Goal: Information Seeking & Learning: Learn about a topic

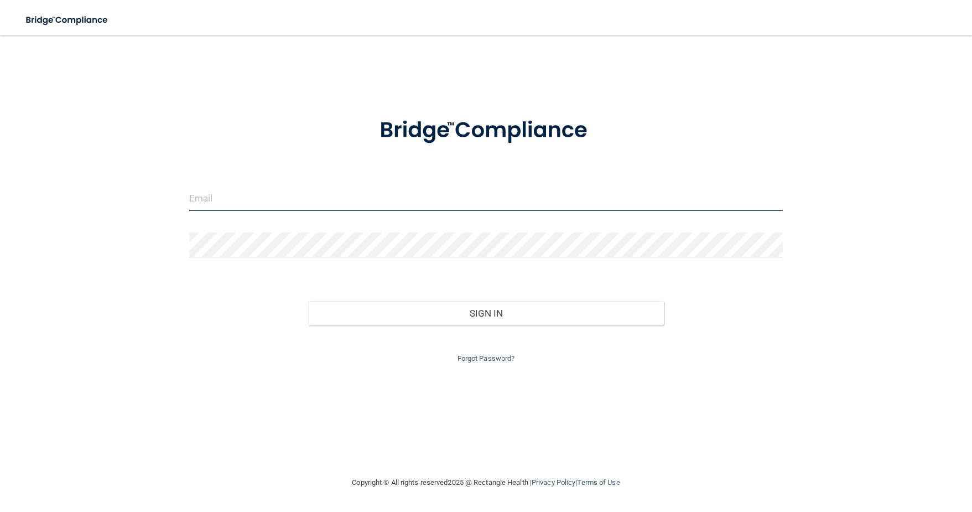
click at [267, 276] on form "Invalid email/password. You don't have permission to access that page. Sign In …" at bounding box center [486, 233] width 594 height 263
type input "[EMAIL_ADDRESS][DOMAIN_NAME]"
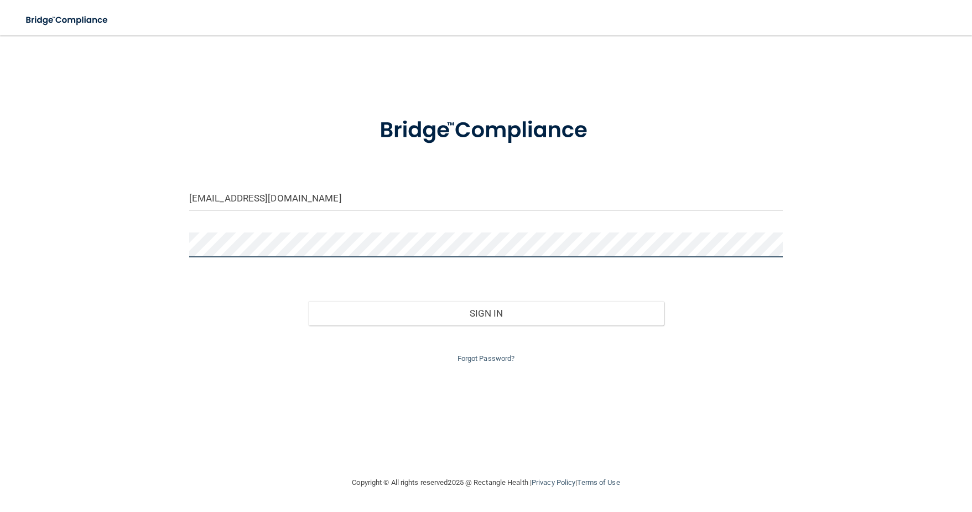
click at [308, 301] on button "Sign In" at bounding box center [486, 313] width 356 height 24
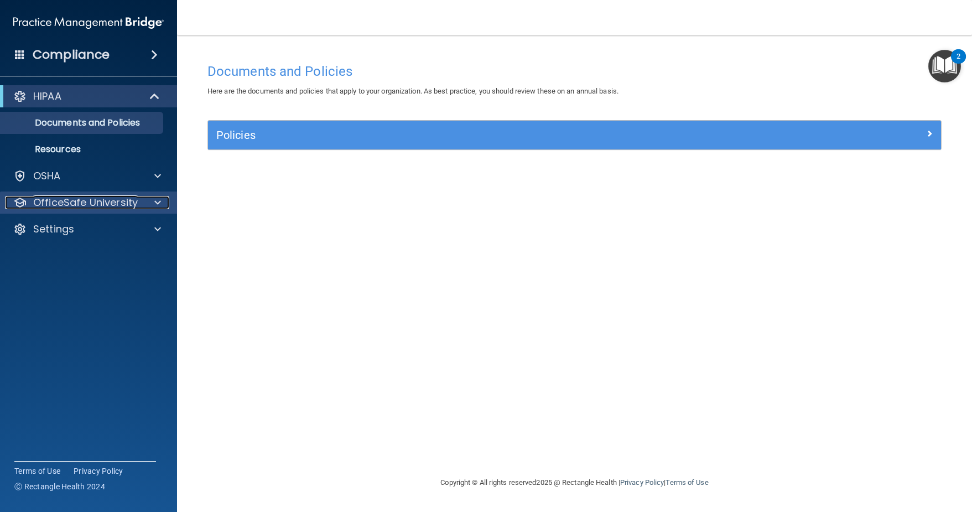
click at [156, 202] on span at bounding box center [157, 202] width 7 height 13
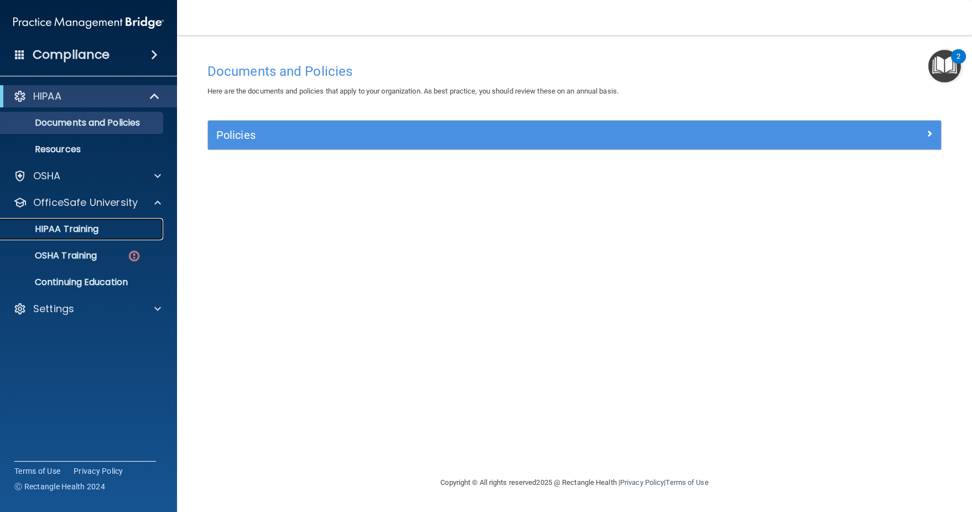
click at [80, 231] on p "HIPAA Training" at bounding box center [52, 229] width 91 height 11
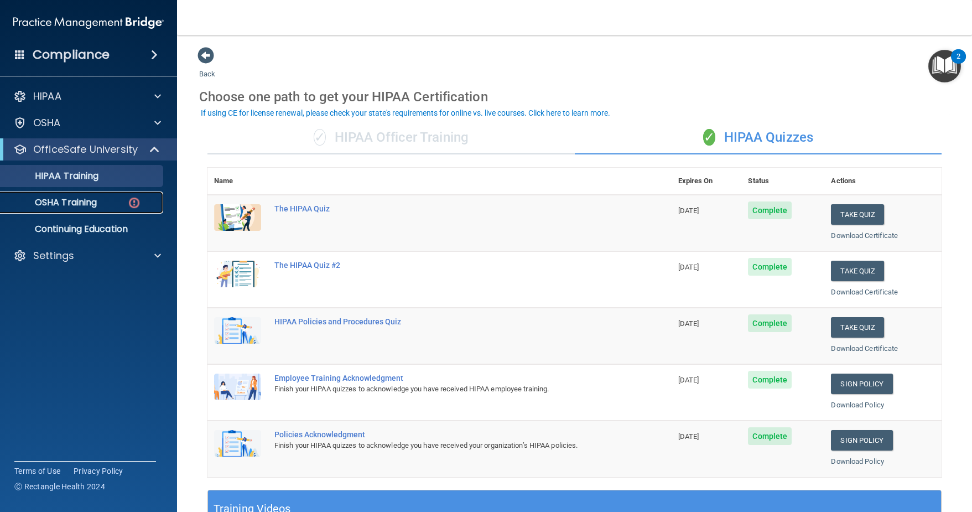
click at [76, 194] on link "OSHA Training" at bounding box center [76, 202] width 174 height 22
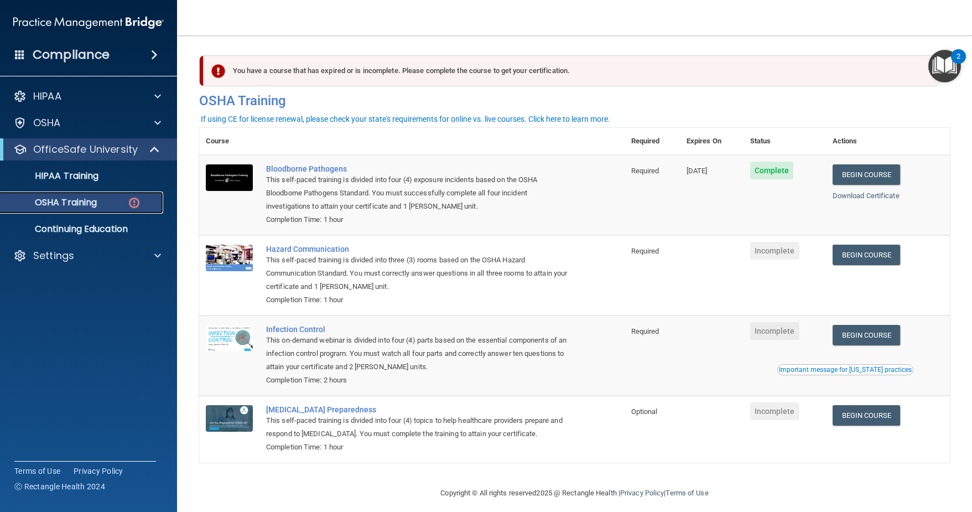
scroll to position [11, 0]
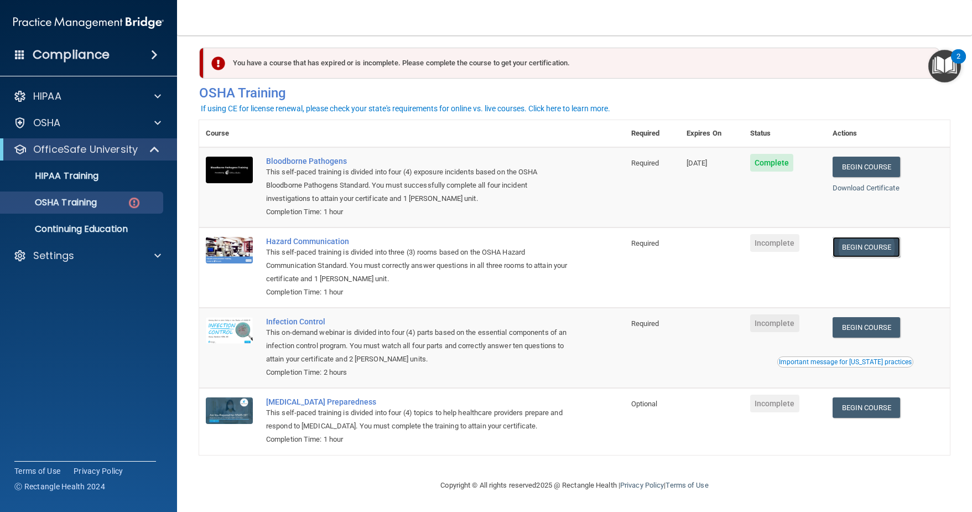
click at [858, 238] on link "Begin Course" at bounding box center [866, 247] width 67 height 20
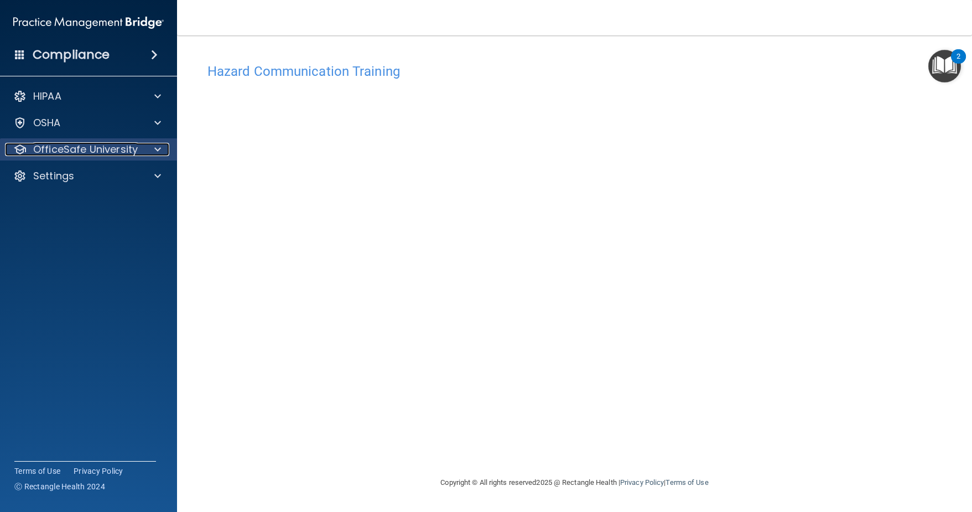
click at [150, 150] on div at bounding box center [156, 149] width 28 height 13
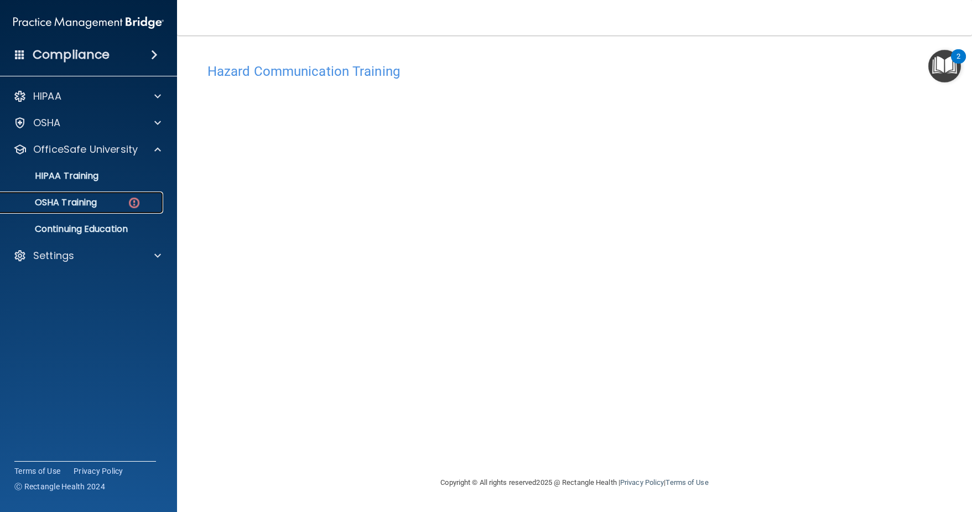
click at [72, 207] on p "OSHA Training" at bounding box center [52, 202] width 90 height 11
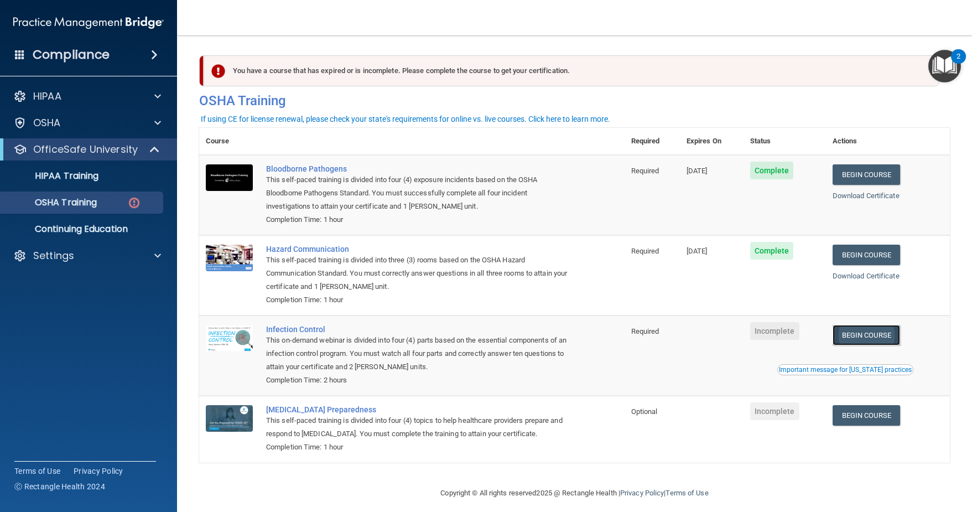
click at [874, 341] on link "Begin Course" at bounding box center [866, 335] width 67 height 20
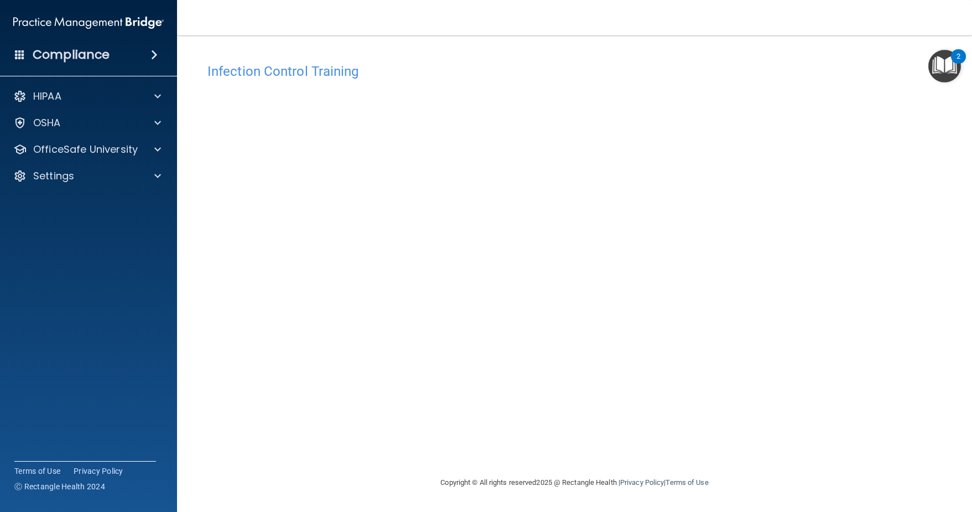
click at [792, 344] on div "Infection Control Training This course doesn’t expire until . Are you sure you …" at bounding box center [574, 267] width 751 height 418
click at [815, 315] on div "Infection Control Training This course doesn’t expire until . Are you sure you …" at bounding box center [574, 267] width 751 height 418
